Goal: Information Seeking & Learning: Learn about a topic

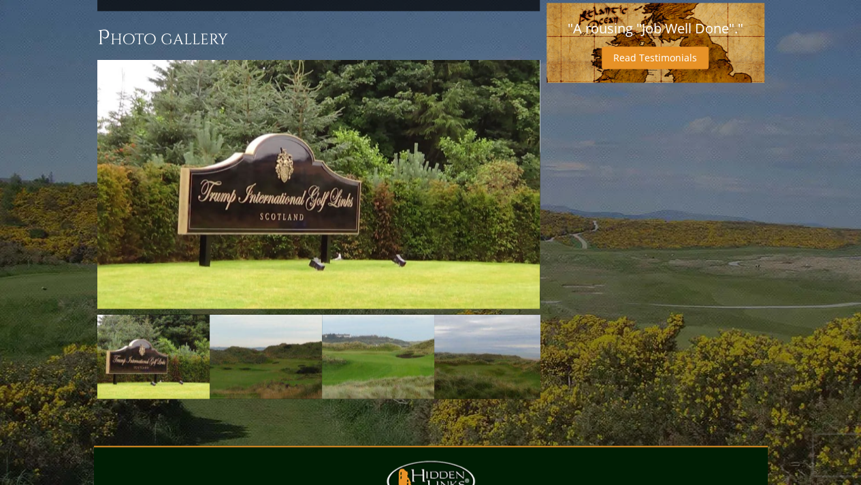
scroll to position [1027, 0]
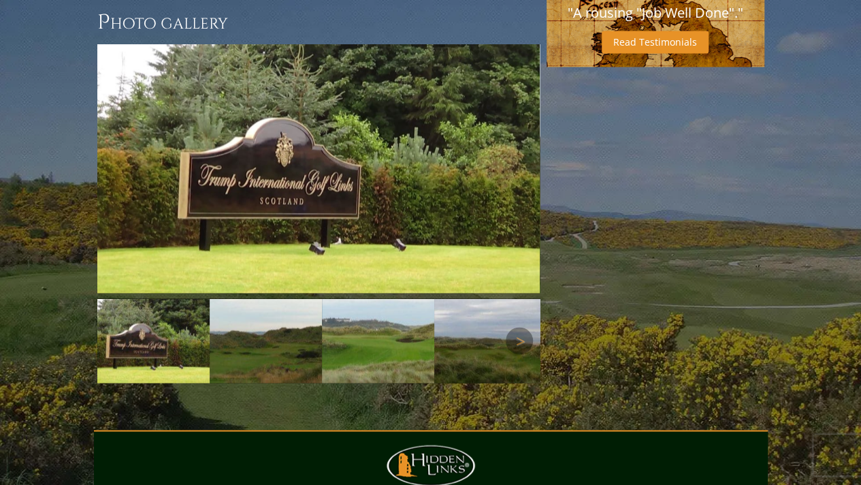
click at [256, 306] on img at bounding box center [266, 340] width 112 height 84
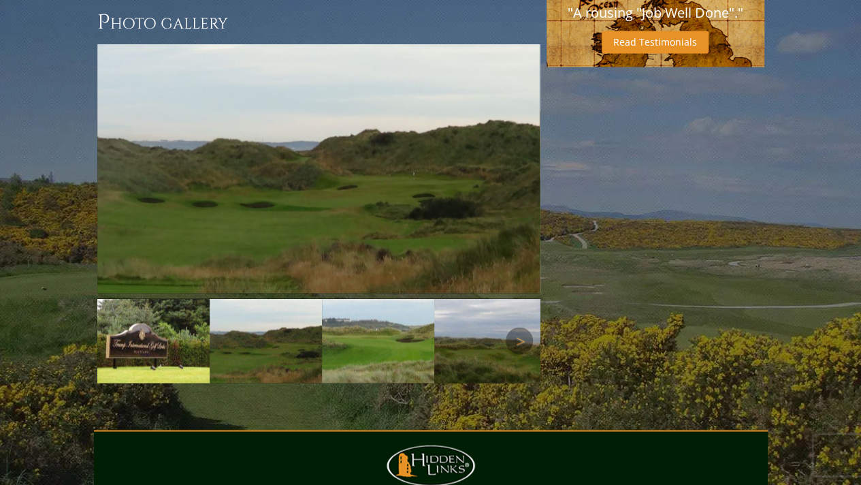
click at [361, 308] on img at bounding box center [378, 340] width 112 height 84
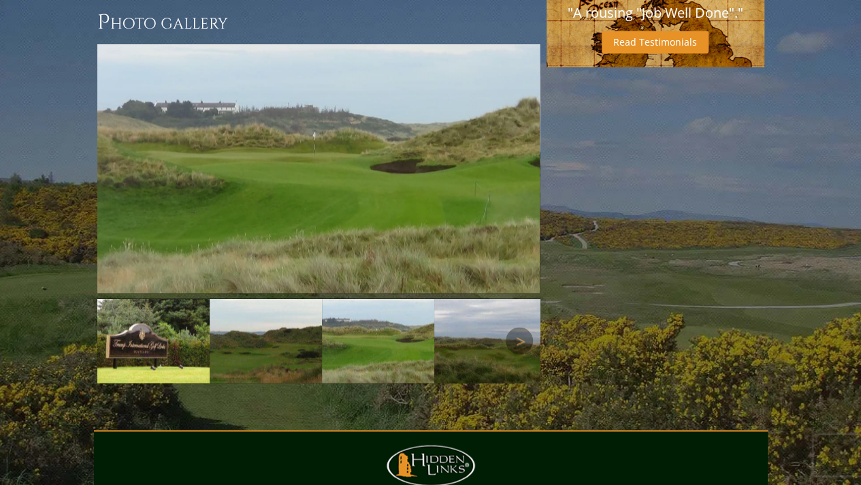
click at [453, 308] on img at bounding box center [490, 340] width 112 height 84
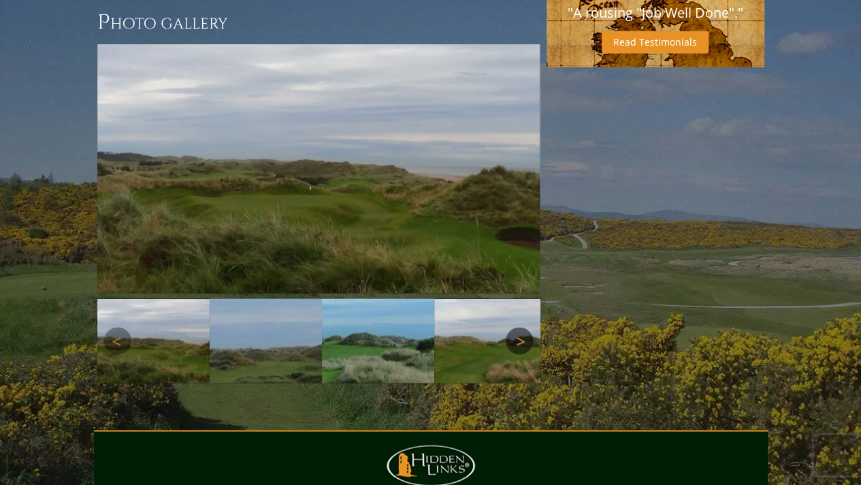
click at [513, 327] on link "Next" at bounding box center [519, 340] width 27 height 27
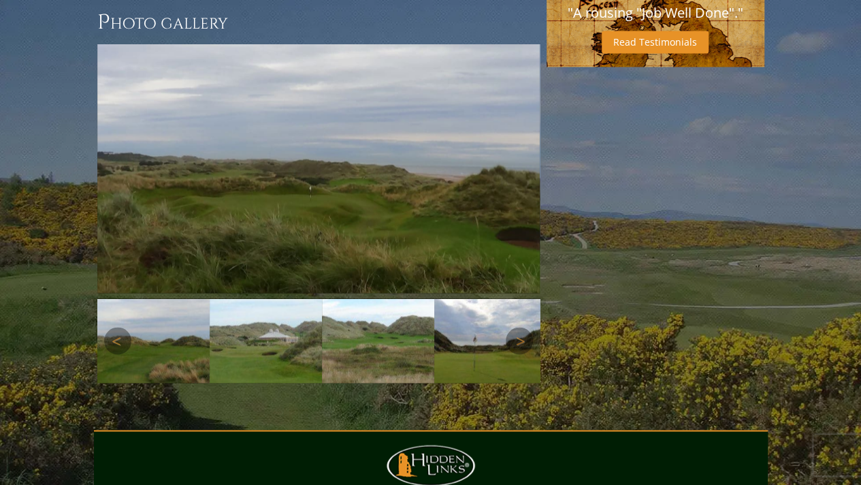
click at [256, 298] on img at bounding box center [266, 340] width 112 height 84
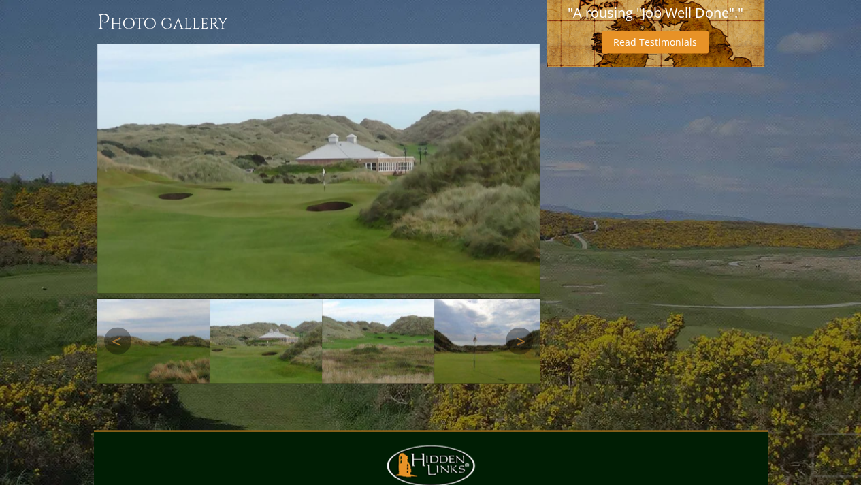
click at [293, 298] on img at bounding box center [266, 340] width 112 height 84
click at [375, 298] on img at bounding box center [378, 340] width 112 height 84
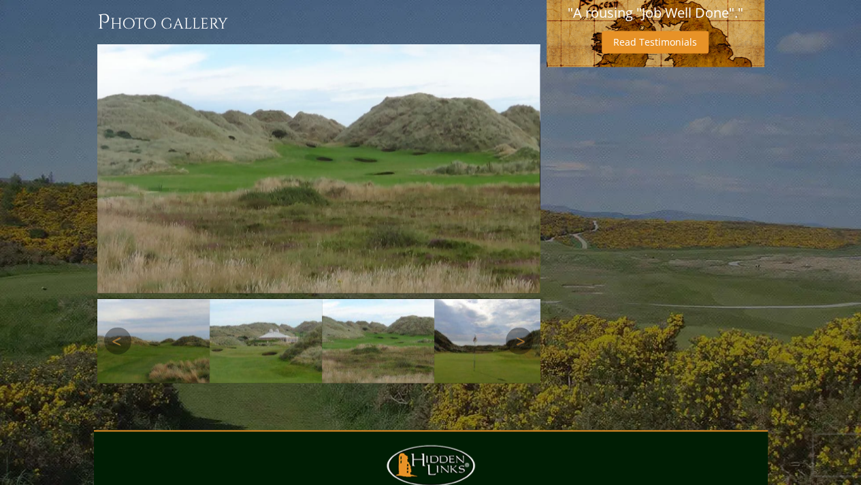
click at [459, 306] on img at bounding box center [490, 340] width 112 height 84
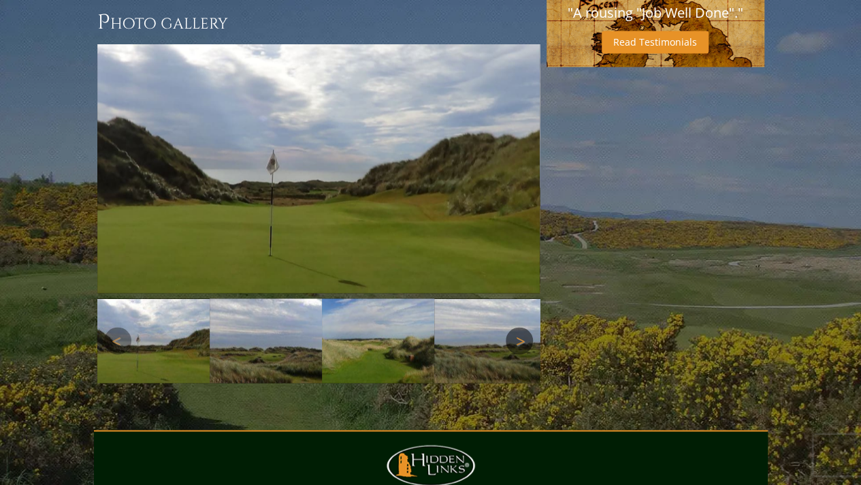
click at [513, 327] on link "Next" at bounding box center [519, 340] width 27 height 27
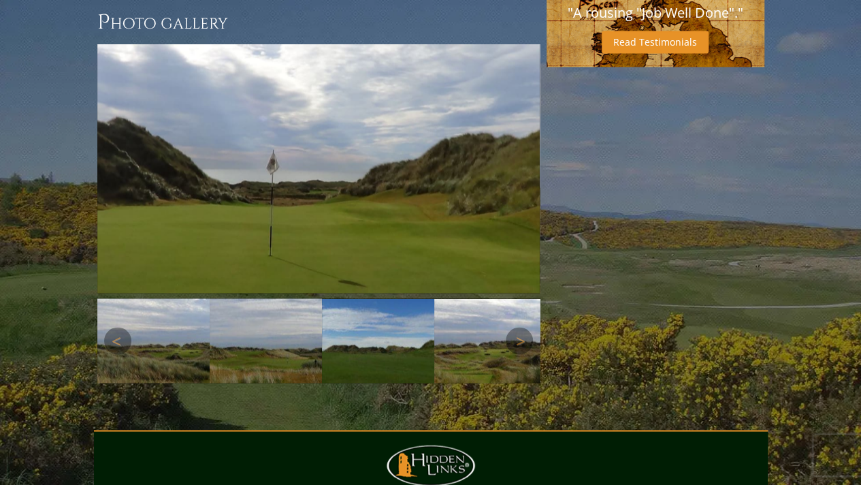
click at [406, 304] on img at bounding box center [378, 340] width 112 height 84
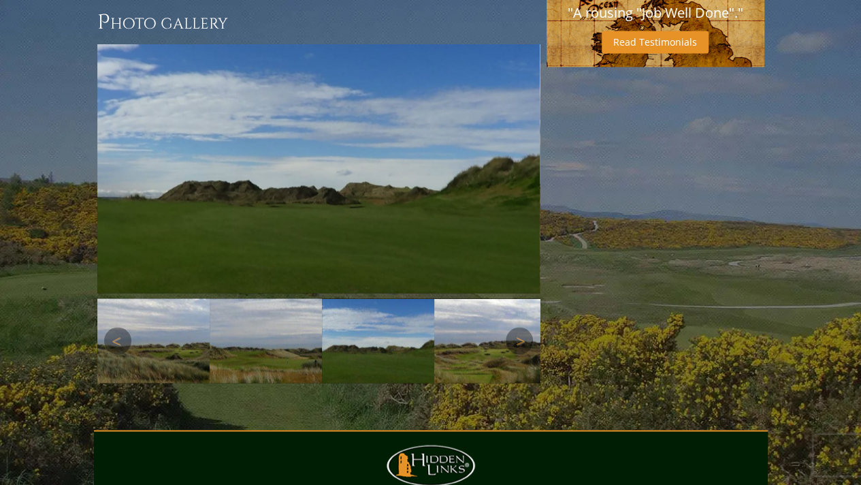
click at [276, 298] on img at bounding box center [266, 340] width 112 height 84
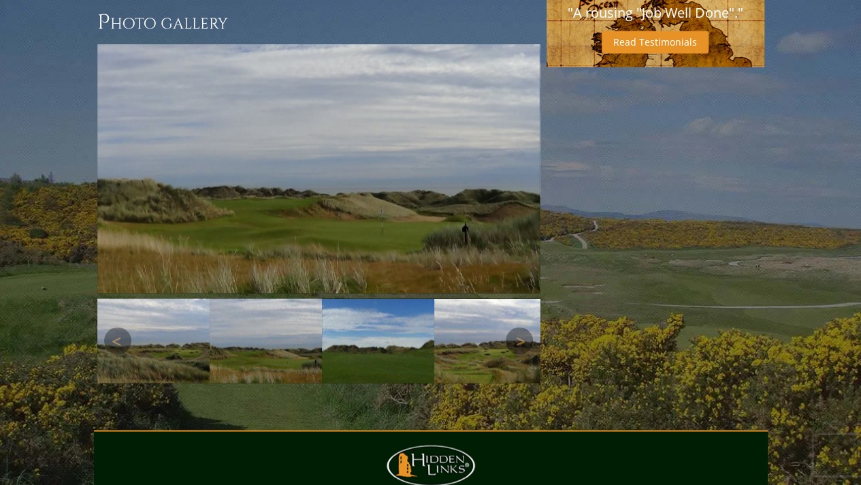
click at [462, 300] on img at bounding box center [490, 340] width 112 height 84
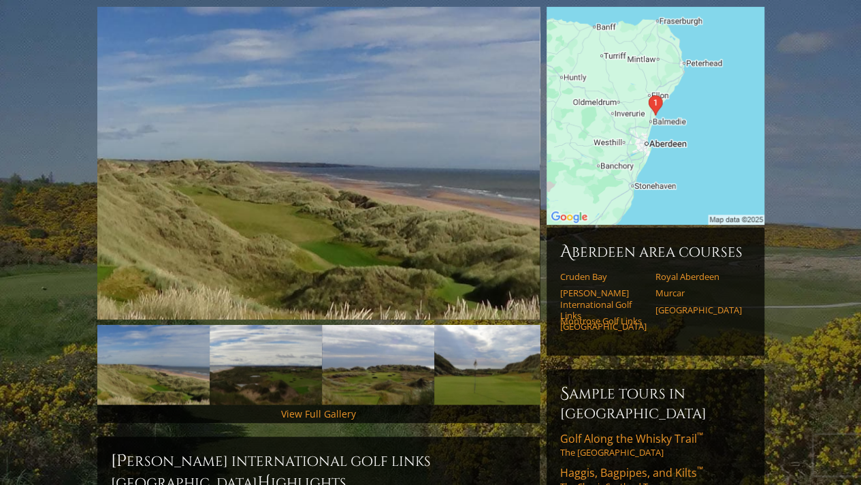
scroll to position [0, 0]
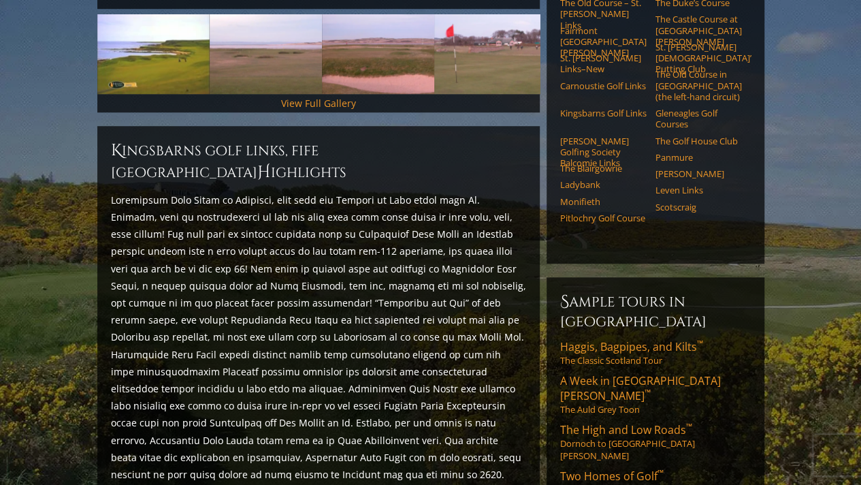
scroll to position [272, 0]
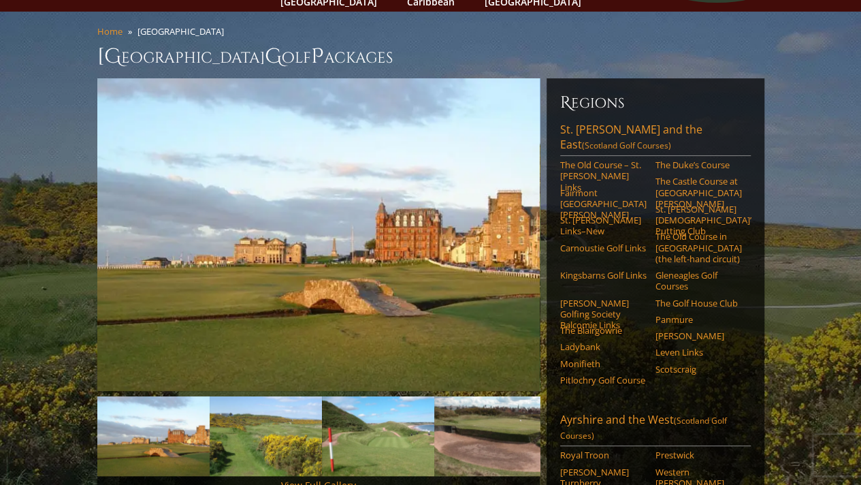
scroll to position [68, 0]
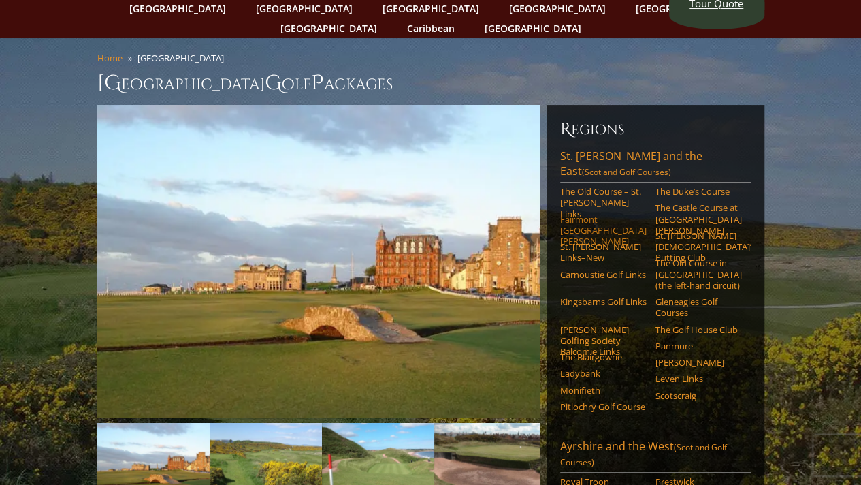
click at [575, 214] on link "Fairmont St. Andrews" at bounding box center [603, 230] width 86 height 33
click at [569, 296] on link "Kingsbarns Golf Links" at bounding box center [603, 301] width 86 height 11
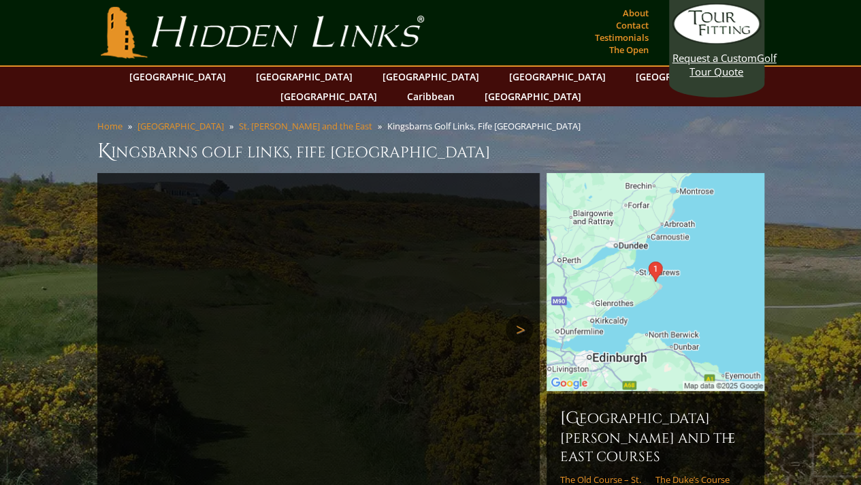
click at [515, 316] on link "Next" at bounding box center [519, 329] width 27 height 27
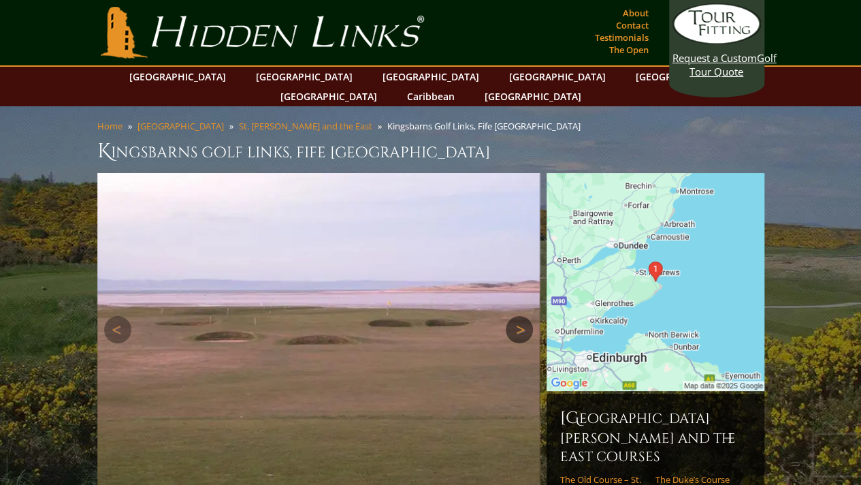
click at [515, 316] on link "Next" at bounding box center [519, 329] width 27 height 27
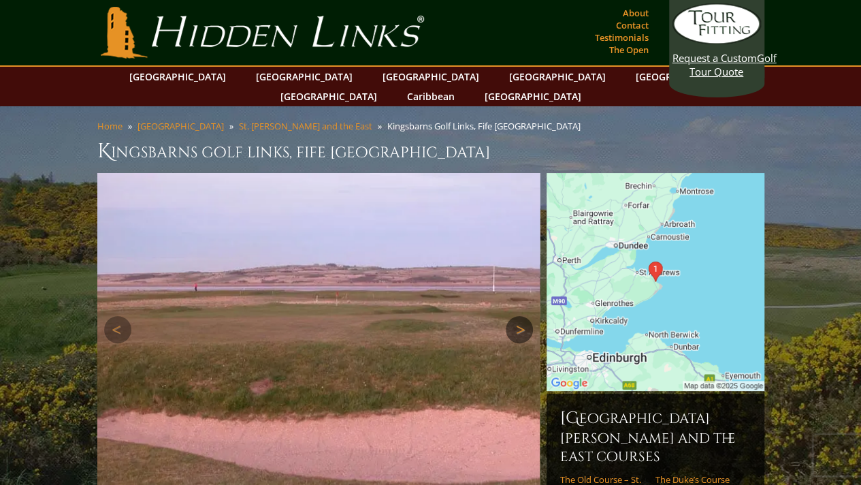
click at [515, 316] on link "Next" at bounding box center [519, 329] width 27 height 27
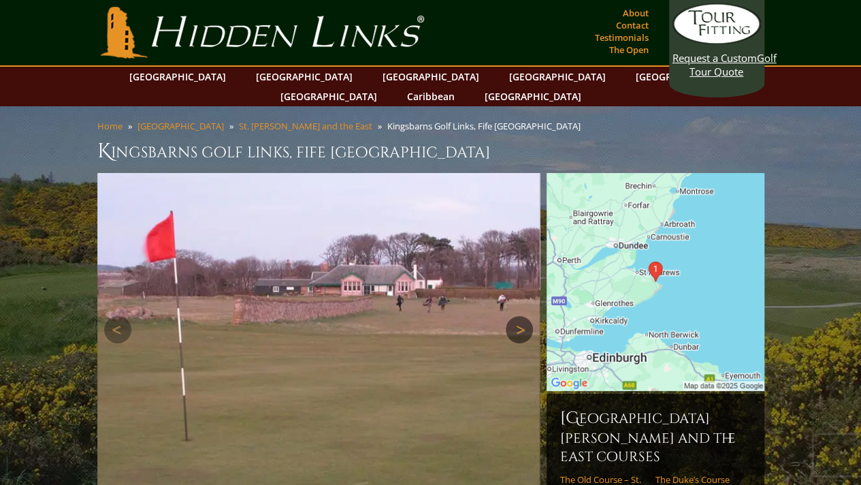
click at [515, 316] on link "Next" at bounding box center [519, 329] width 27 height 27
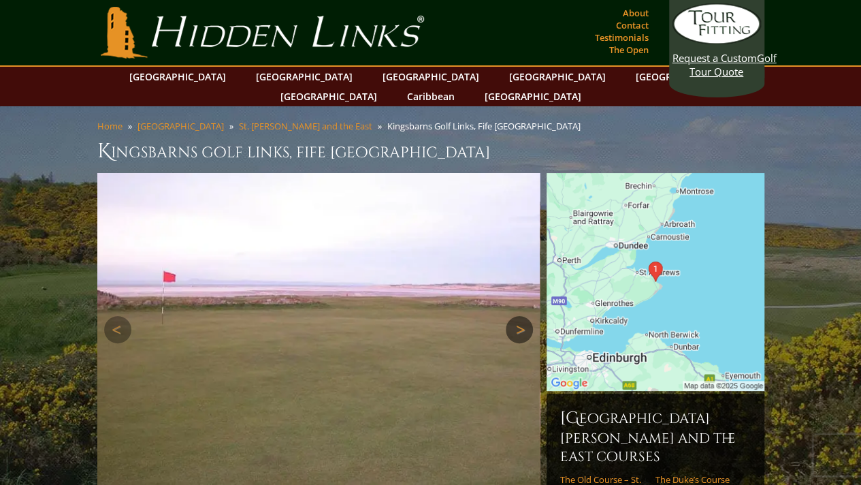
click at [515, 316] on link "Next" at bounding box center [519, 329] width 27 height 27
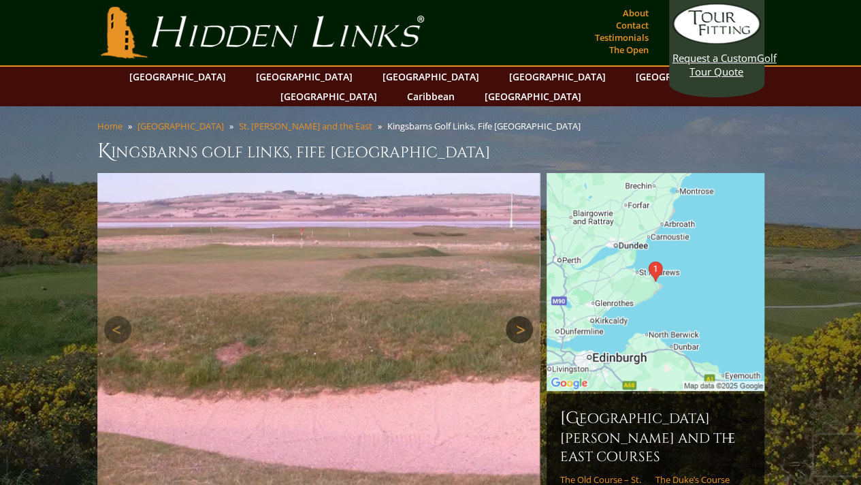
click at [515, 316] on link "Next" at bounding box center [519, 329] width 27 height 27
